Goal: Navigation & Orientation: Find specific page/section

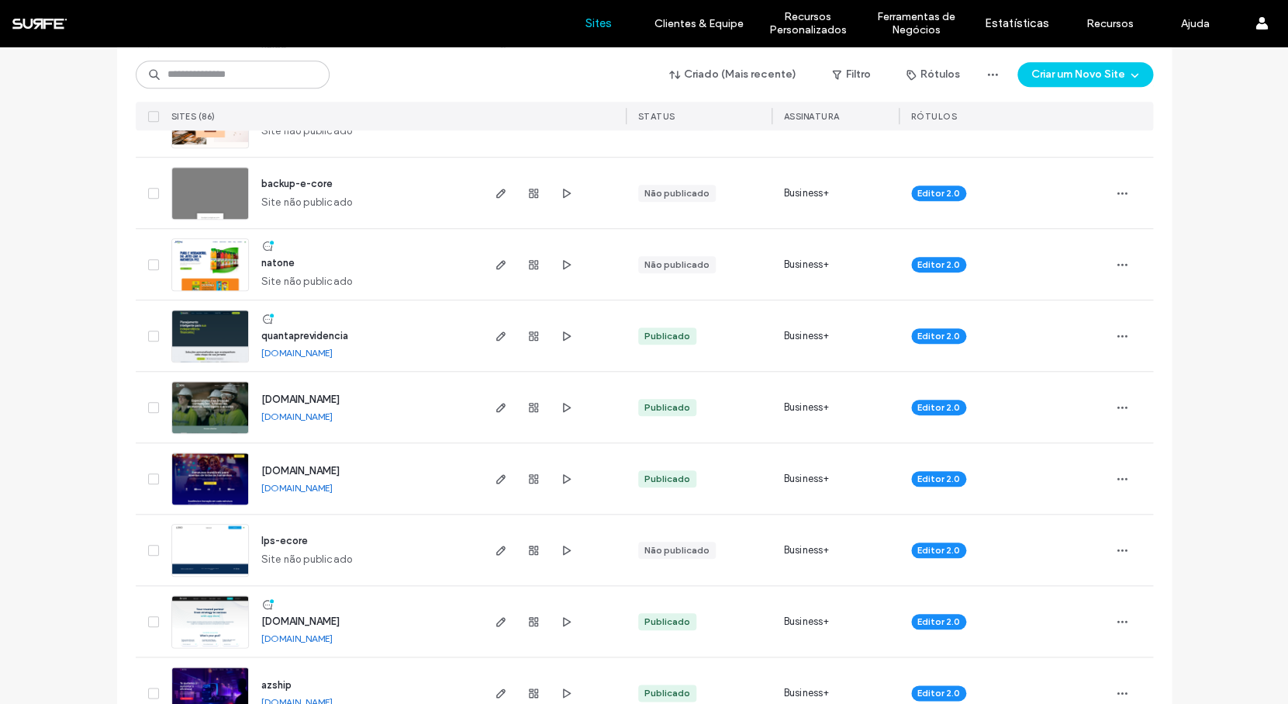
scroll to position [472, 0]
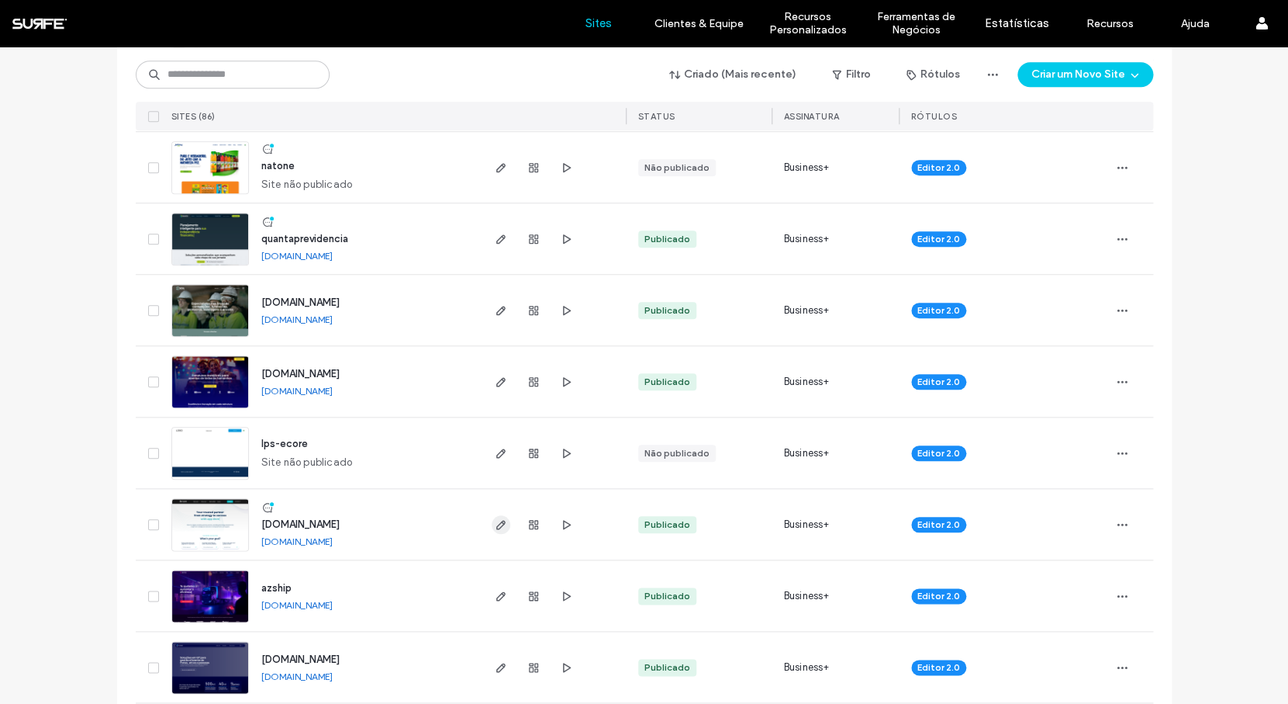
click at [495, 518] on icon "button" at bounding box center [501, 524] width 12 height 12
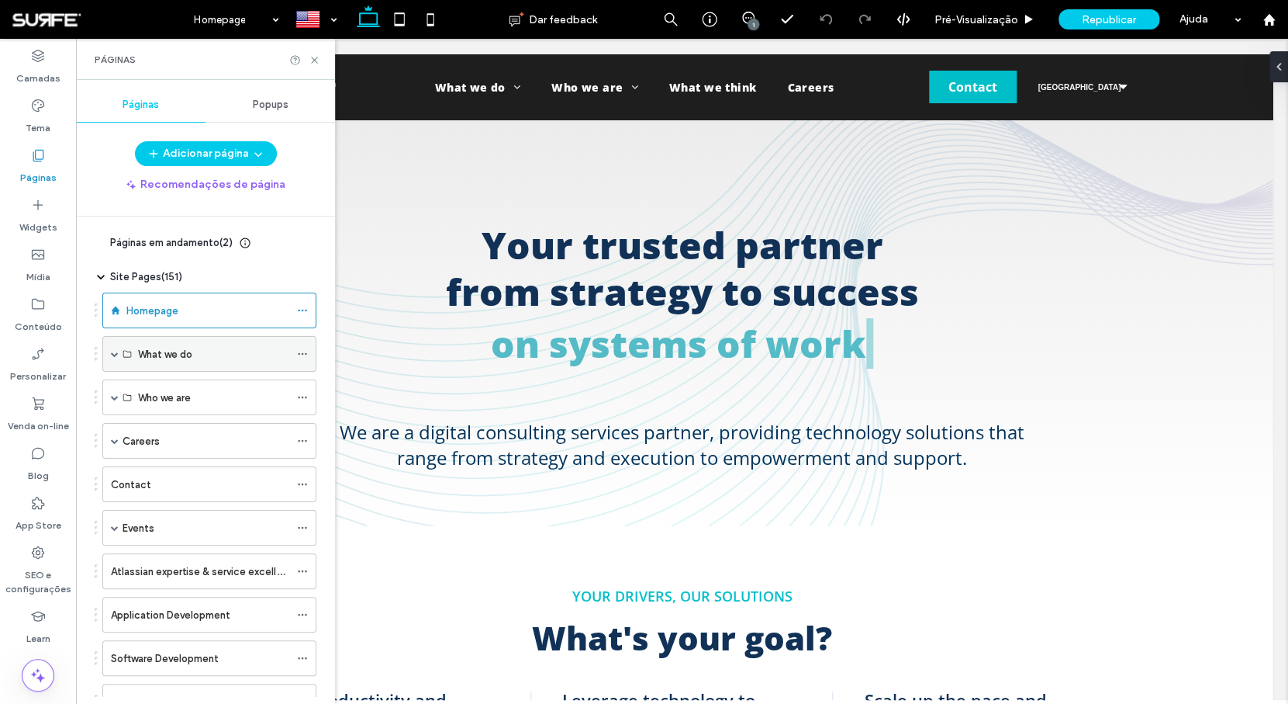
click at [113, 358] on span at bounding box center [115, 354] width 8 height 34
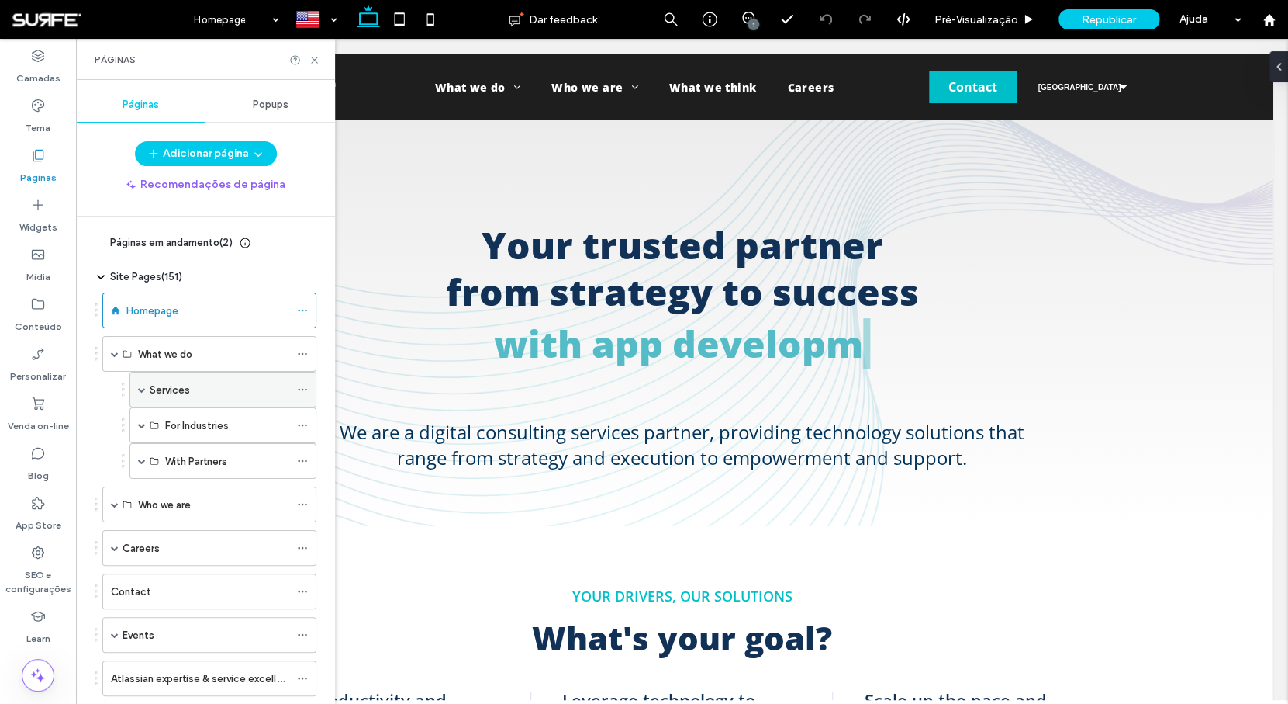
click at [140, 395] on span at bounding box center [142, 389] width 8 height 34
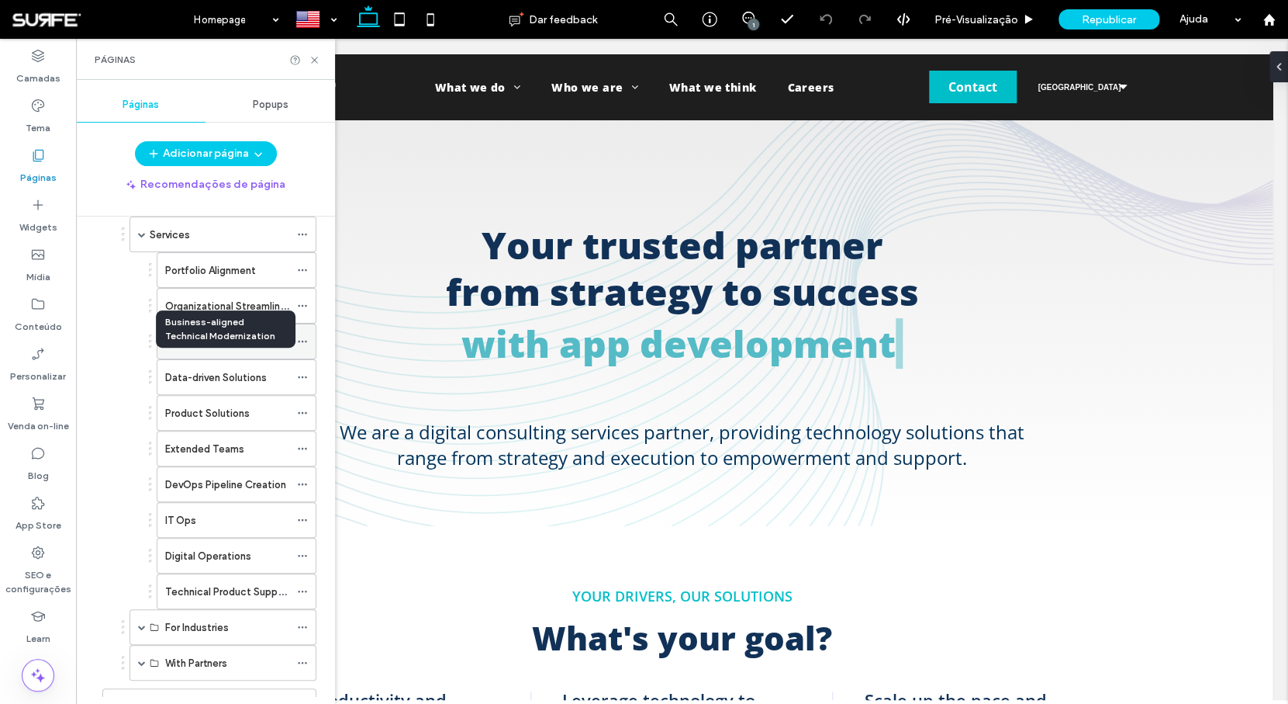
scroll to position [217, 0]
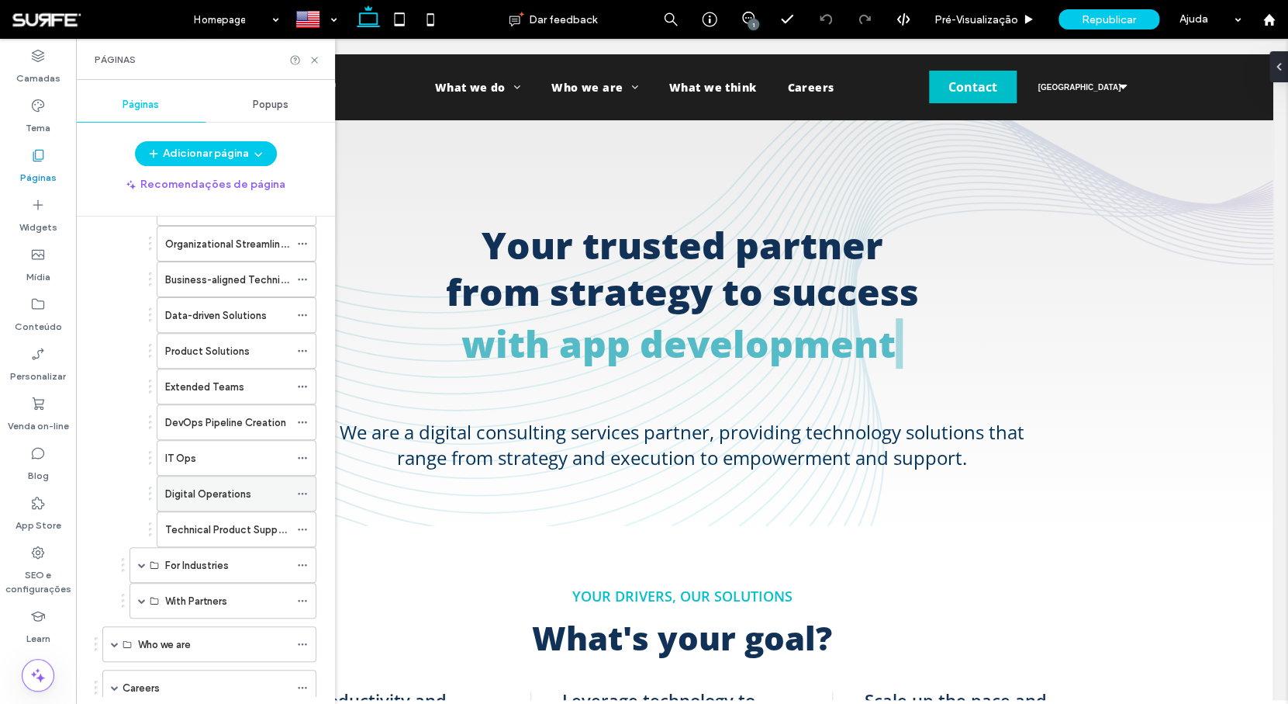
click at [199, 498] on label "Digital Operations" at bounding box center [208, 493] width 86 height 27
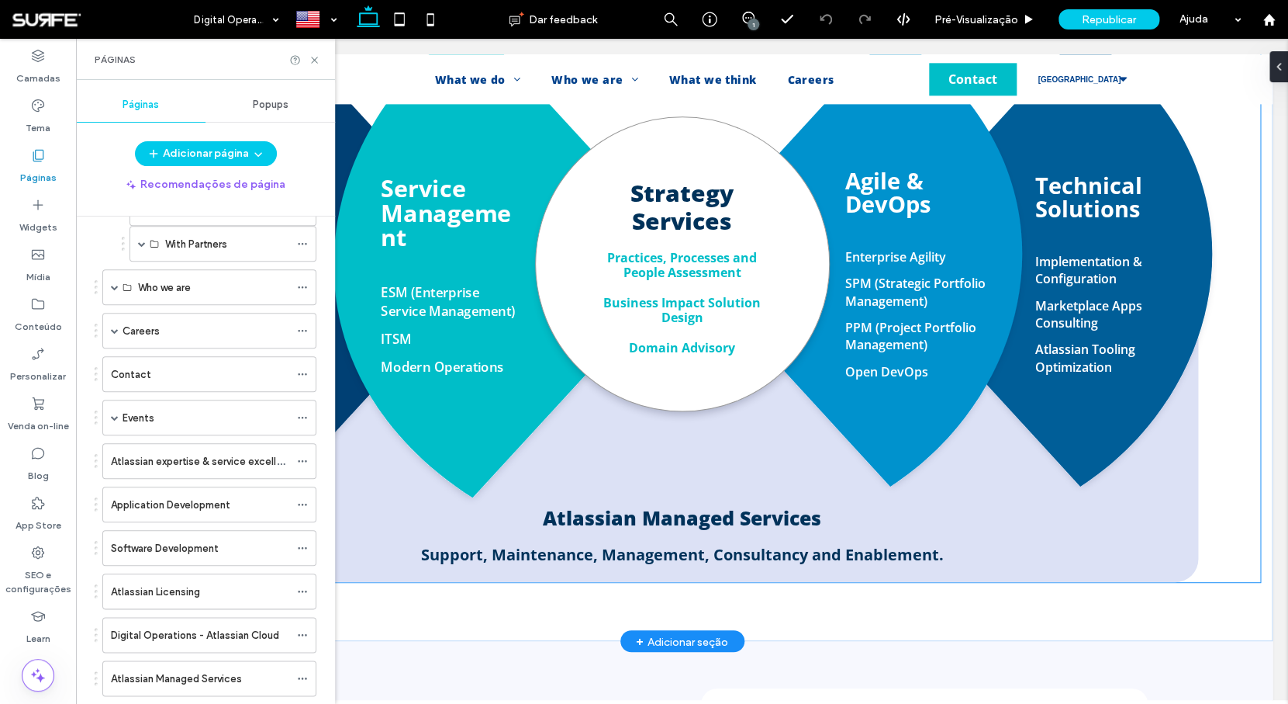
scroll to position [965, 0]
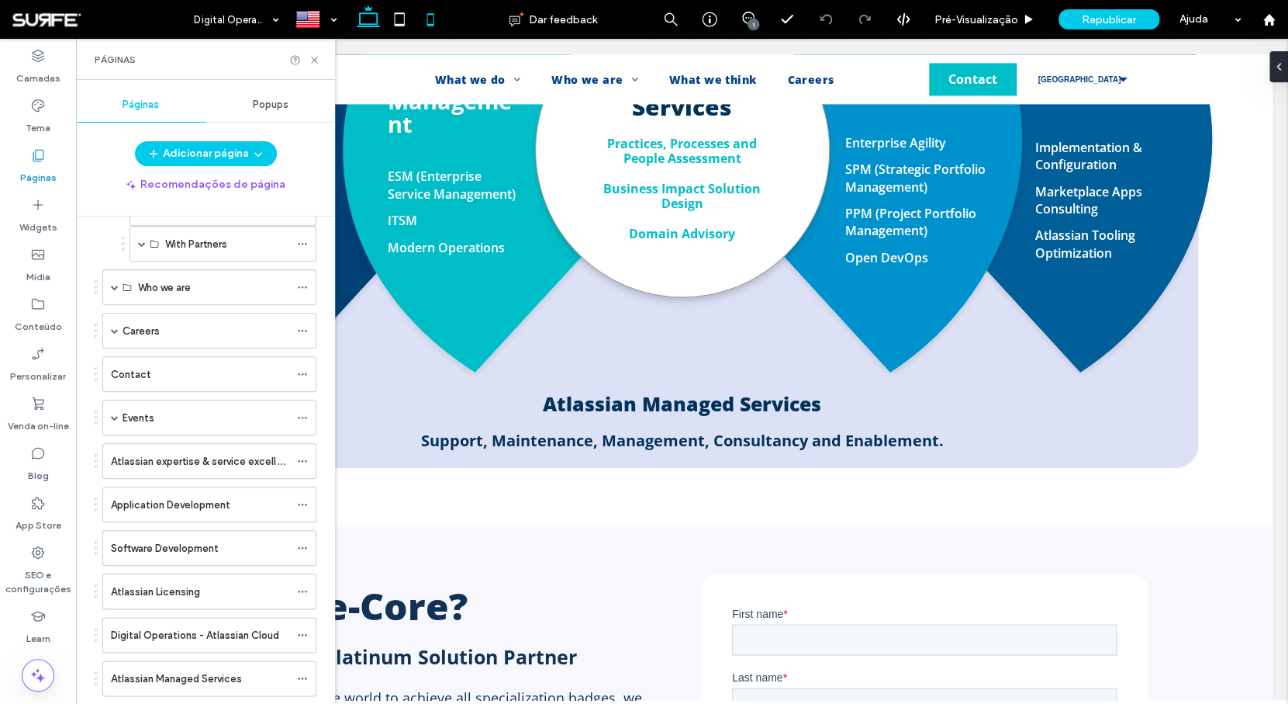
click at [428, 23] on icon at bounding box center [430, 19] width 31 height 31
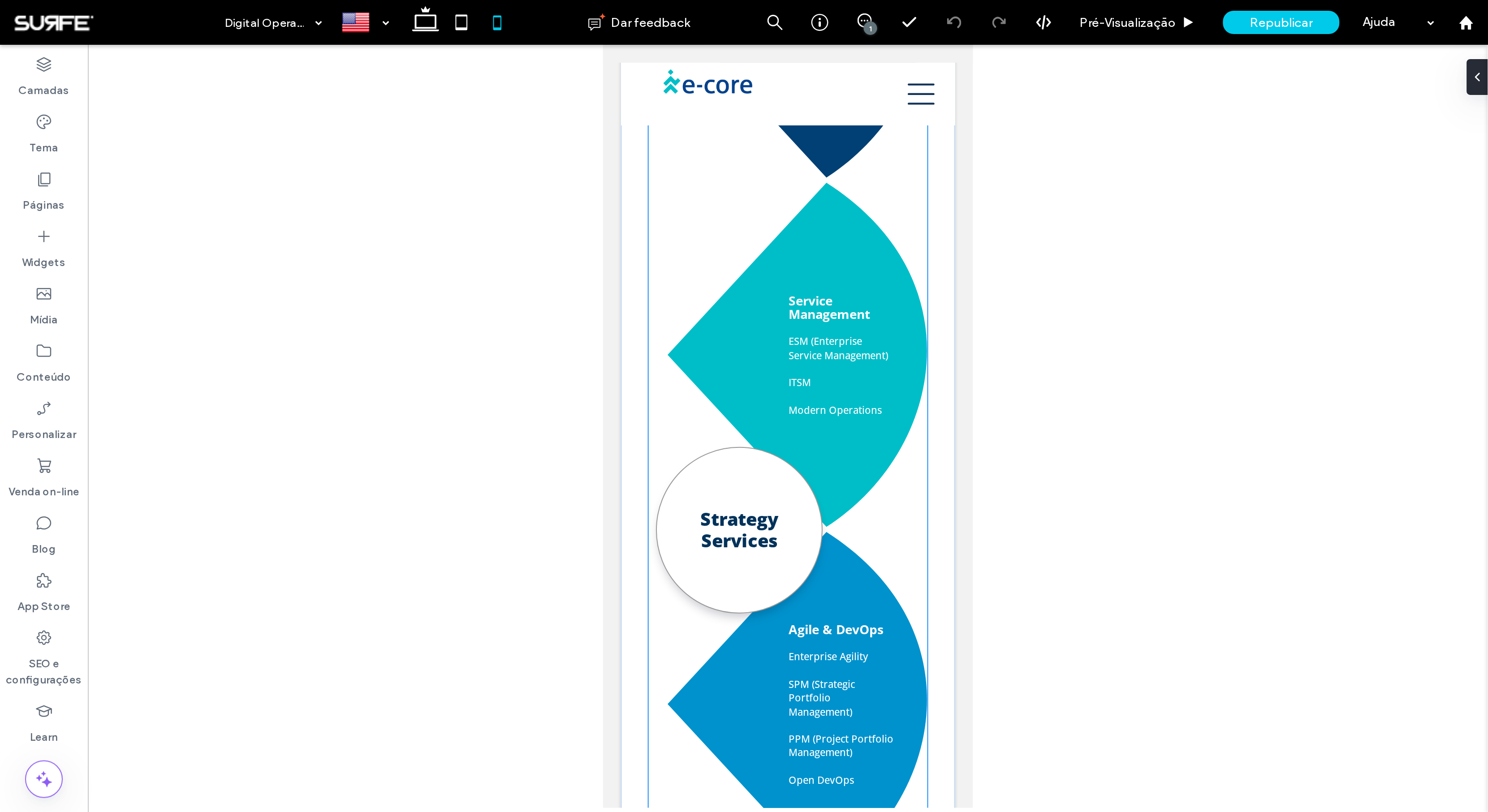
scroll to position [747, 0]
